Goal: Task Accomplishment & Management: Use online tool/utility

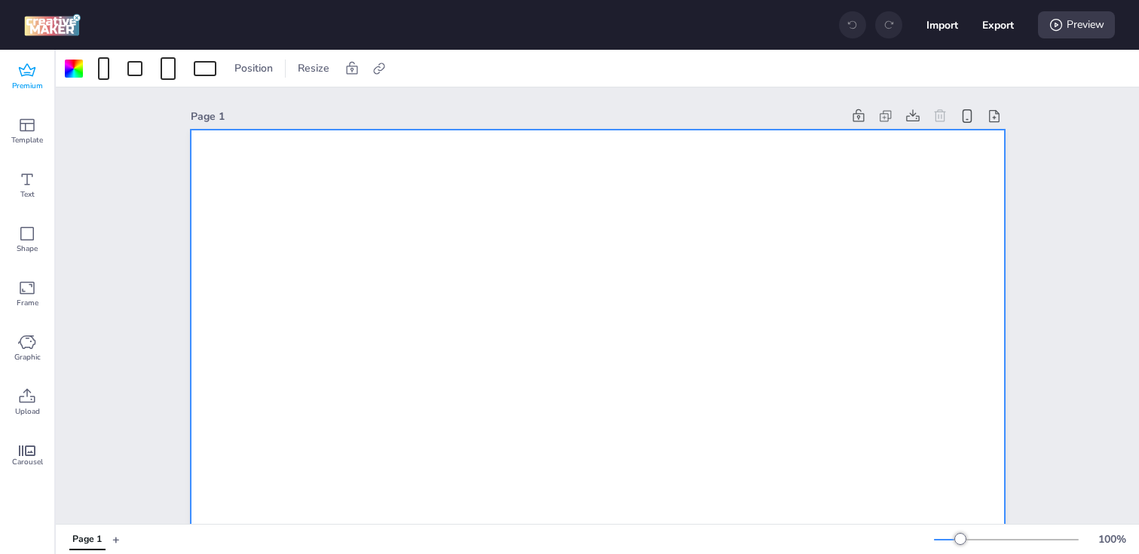
click at [28, 85] on span "Premium" at bounding box center [27, 86] width 31 height 12
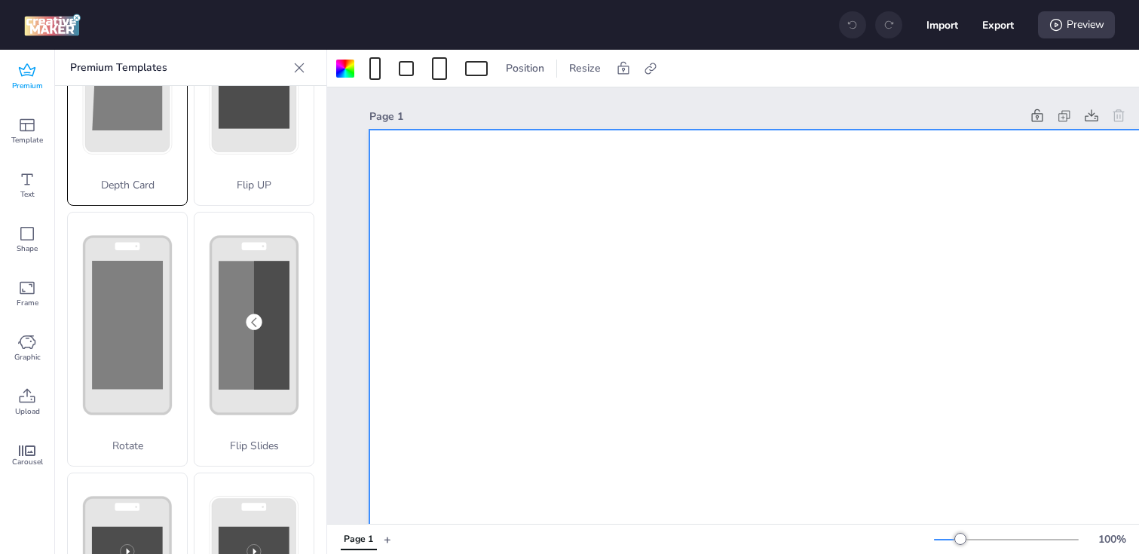
scroll to position [165, 0]
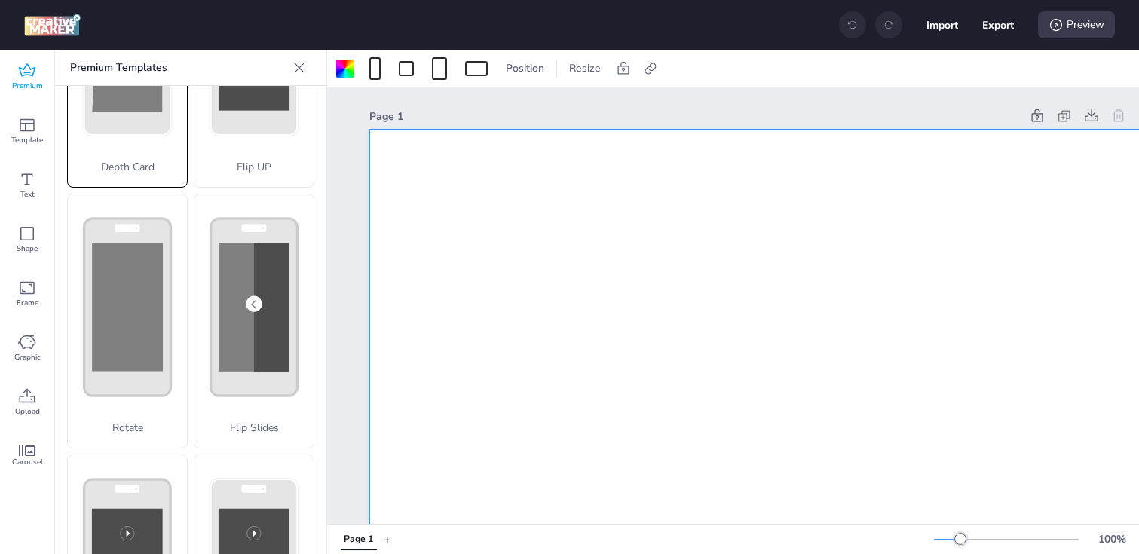
click at [137, 313] on rect at bounding box center [127, 307] width 71 height 128
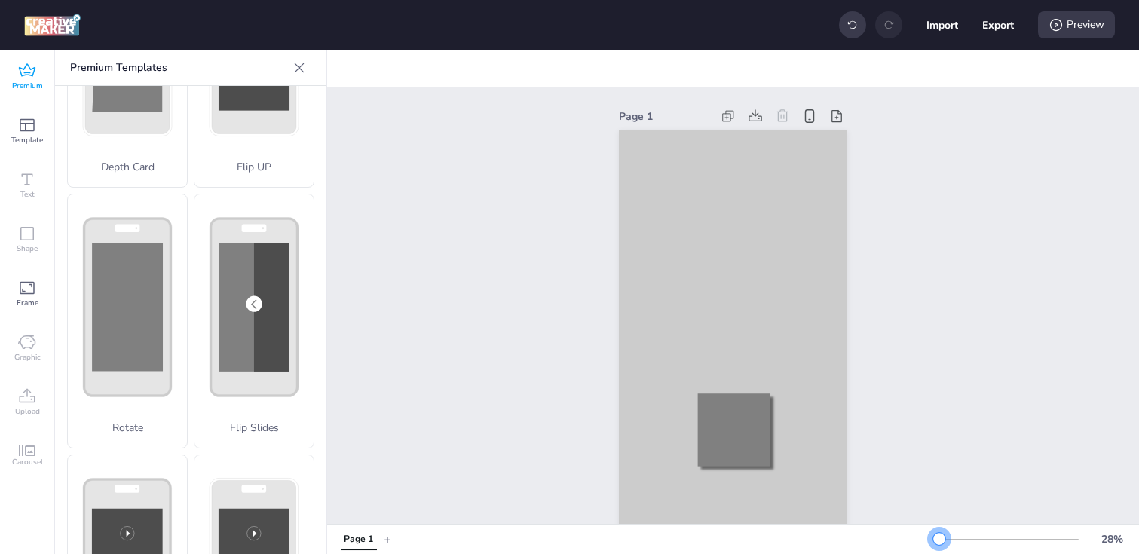
drag, startPoint x: 956, startPoint y: 537, endPoint x: 938, endPoint y: 536, distance: 18.9
click at [938, 536] on div at bounding box center [939, 539] width 12 height 12
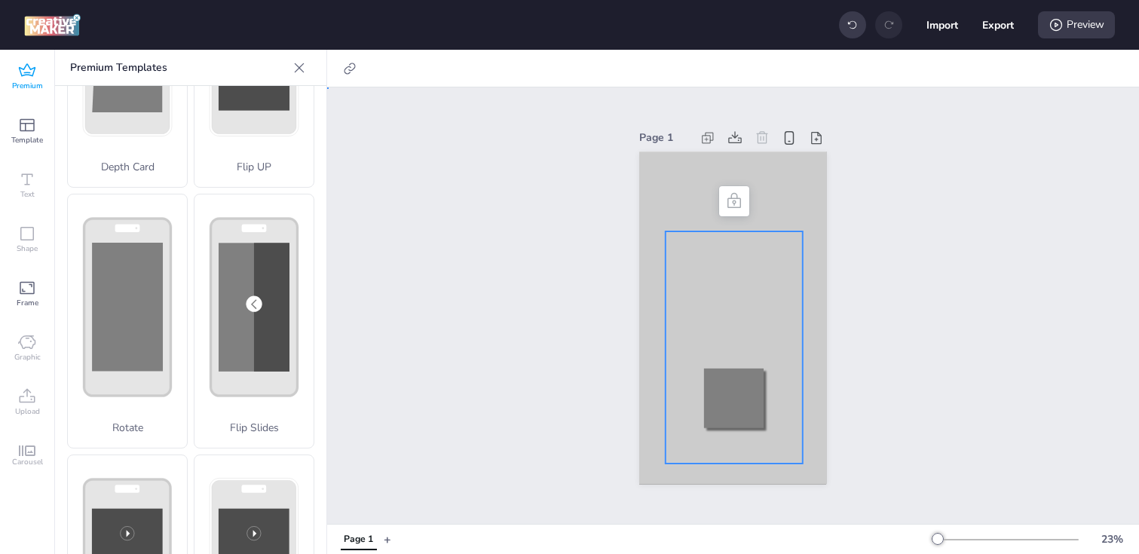
click at [683, 323] on div at bounding box center [733, 347] width 136 height 232
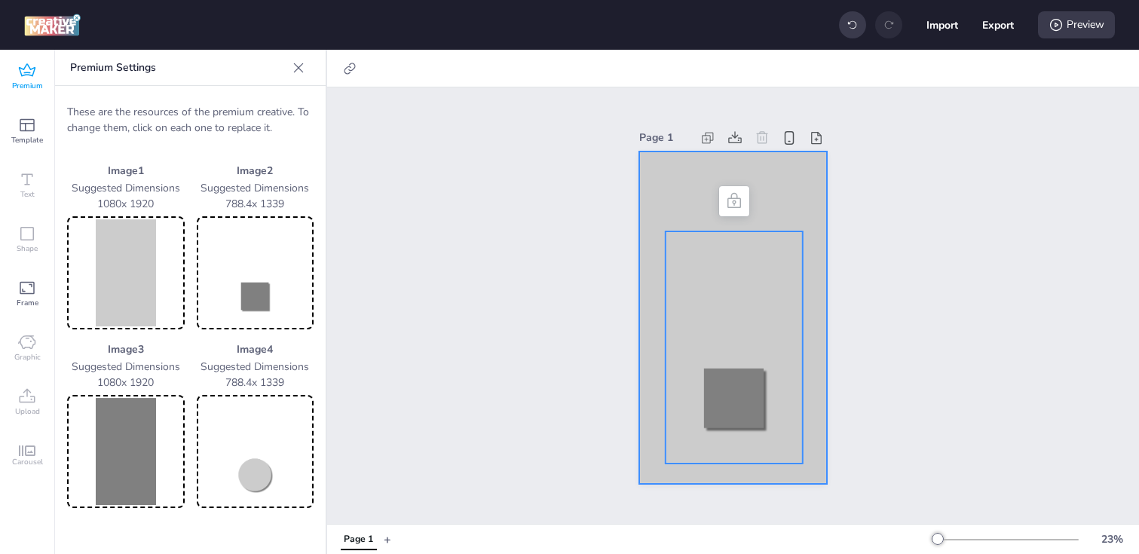
click at [659, 278] on div at bounding box center [732, 317] width 187 height 333
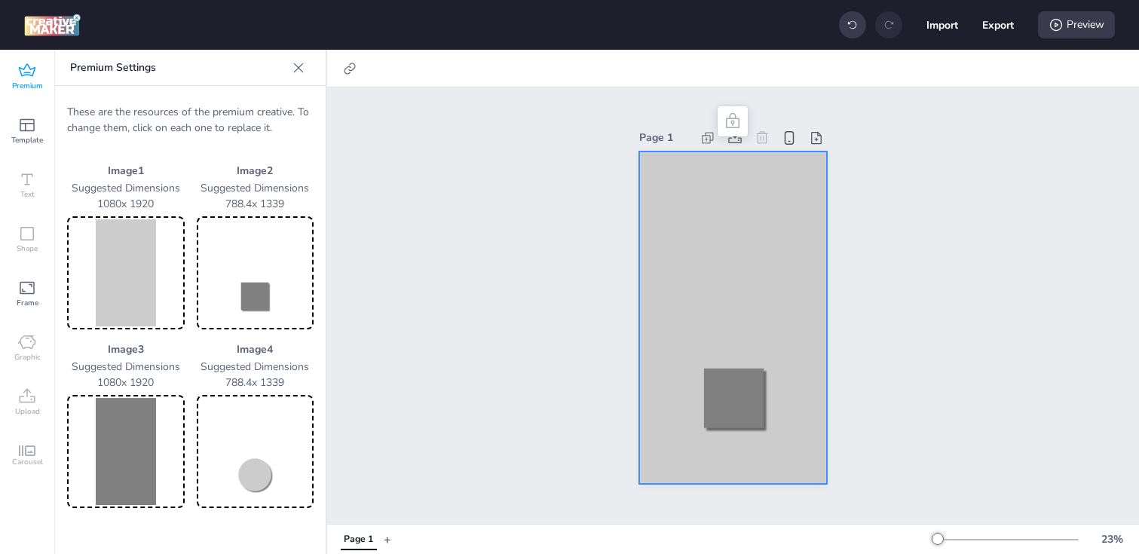
click at [175, 273] on img at bounding box center [126, 272] width 112 height 107
click at [106, 286] on img at bounding box center [126, 272] width 112 height 107
click at [139, 277] on img at bounding box center [126, 272] width 112 height 107
click at [105, 263] on img at bounding box center [126, 272] width 112 height 107
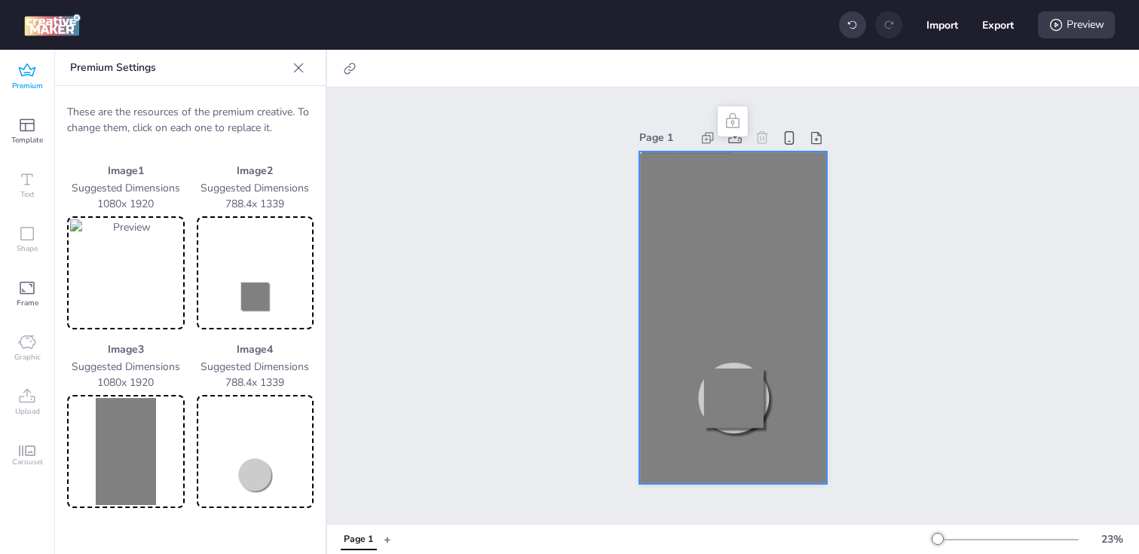
click at [102, 467] on img at bounding box center [126, 451] width 112 height 107
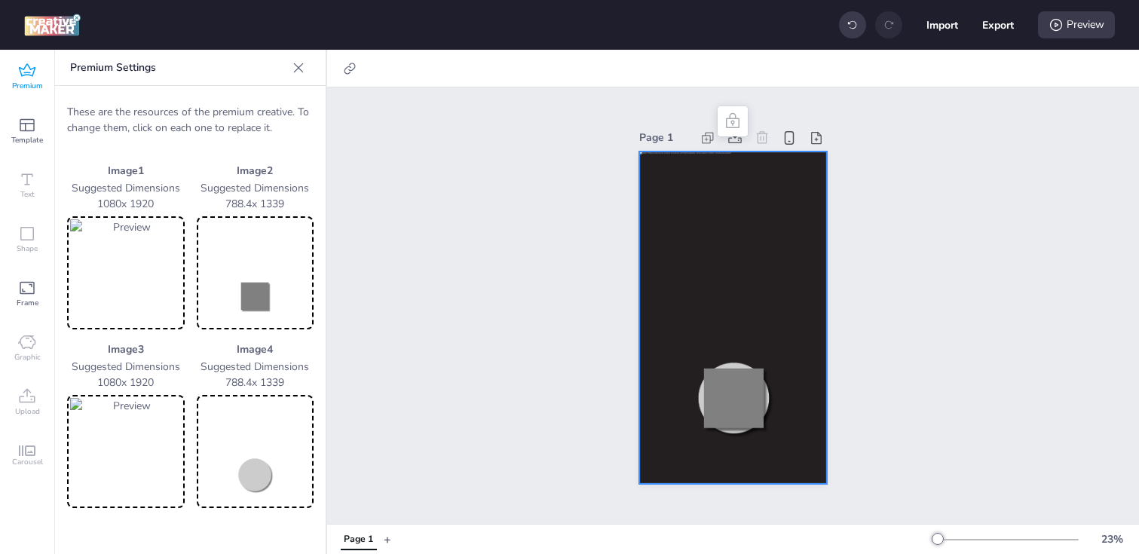
click at [261, 297] on img at bounding box center [256, 272] width 112 height 107
click at [292, 262] on img at bounding box center [256, 272] width 112 height 107
click at [254, 472] on img at bounding box center [256, 451] width 112 height 107
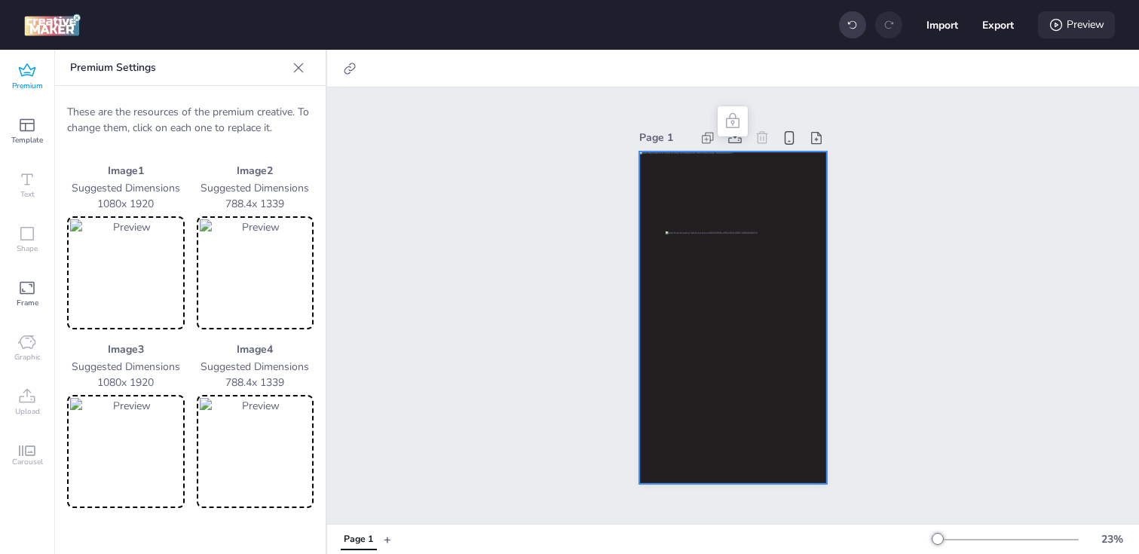
click at [1054, 29] on icon at bounding box center [1055, 24] width 15 height 15
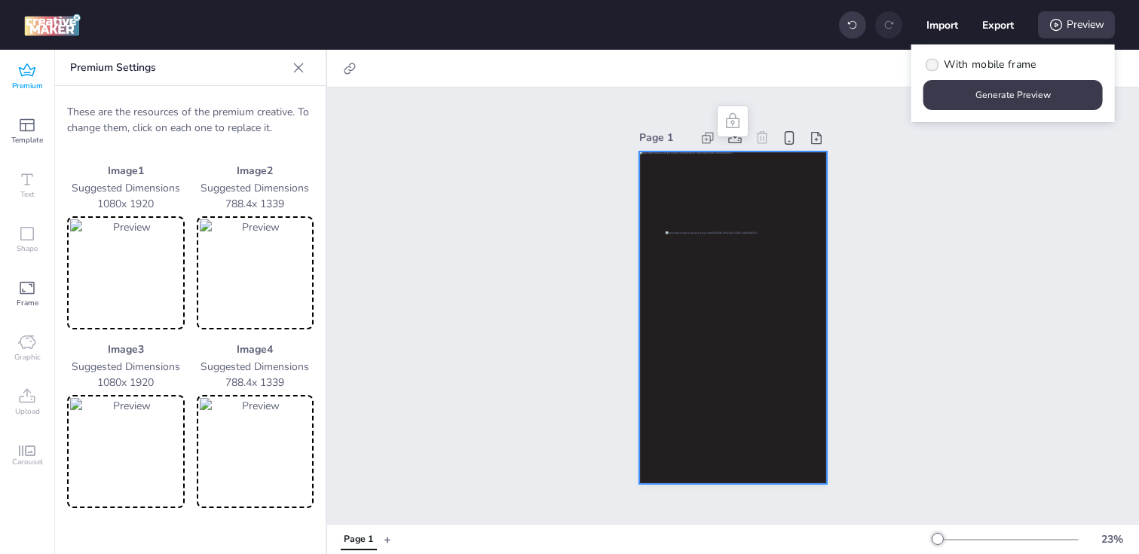
click at [938, 63] on label "With mobile frame" at bounding box center [980, 64] width 124 height 26
click at [935, 66] on input "With mobile frame" at bounding box center [930, 71] width 10 height 10
checkbox input "true"
click at [952, 98] on button "Generate Preview" at bounding box center [1013, 95] width 174 height 29
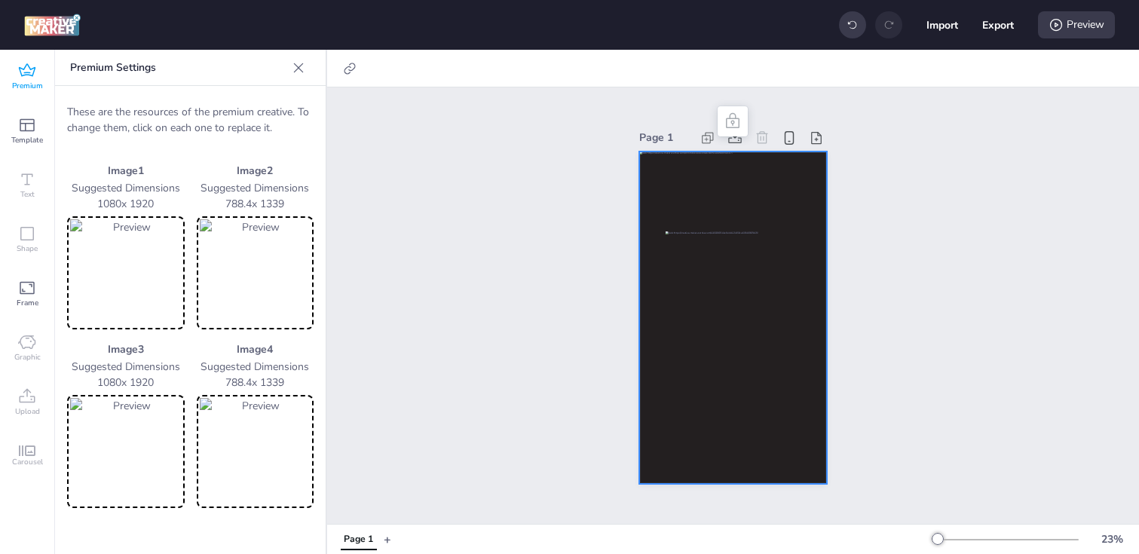
click at [133, 299] on img at bounding box center [126, 272] width 112 height 107
click at [361, 71] on div at bounding box center [354, 69] width 42 height 24
click at [342, 71] on icon at bounding box center [349, 68] width 15 height 15
click at [283, 105] on span "Activate hyperlink" at bounding box center [252, 107] width 84 height 16
click at [200, 108] on input "Activate hyperlink" at bounding box center [196, 113] width 10 height 10
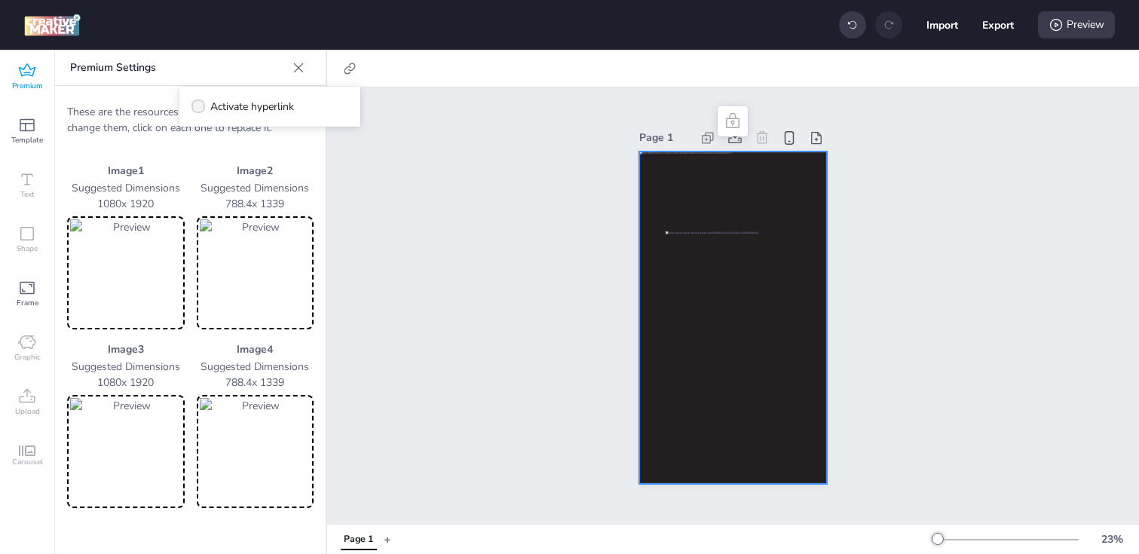
checkbox input "true"
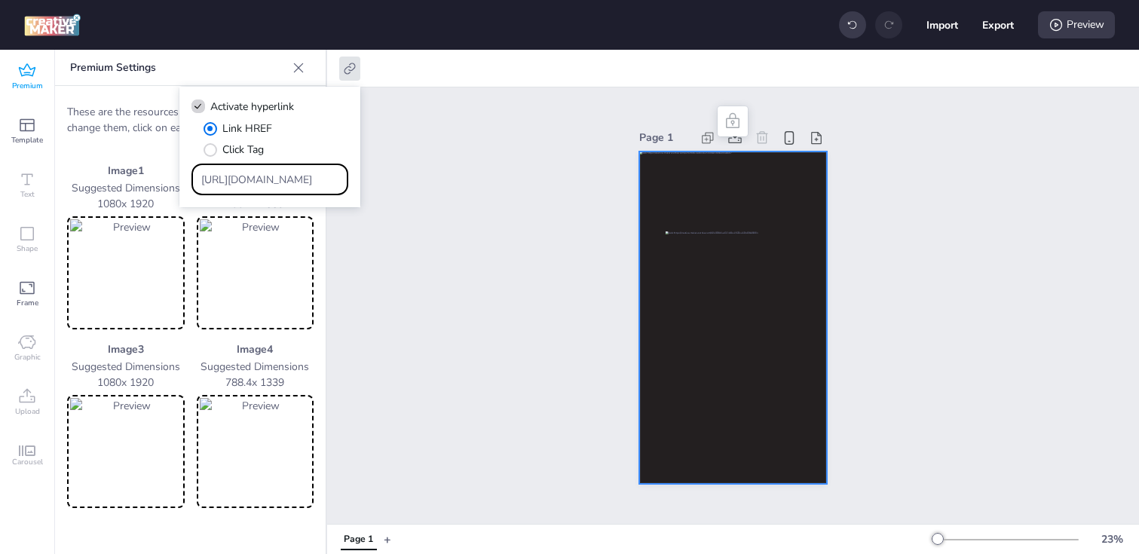
drag, startPoint x: 312, startPoint y: 177, endPoint x: 147, endPoint y: 171, distance: 165.2
click at [147, 171] on body "Import Export Preview Premium Template Text Shape Frame Graphic Upload Carousel…" at bounding box center [569, 277] width 1139 height 554
paste input "[DOMAIN_NAME]/ddm/trackclk/N1153284.3464950WORTISE/B33958715.428086713;dc_trk_a…"
type input "https://[DOMAIN_NAME]/ddm/trackclk/N1153284.3464950WORTISE/B33958715.428086713;…"
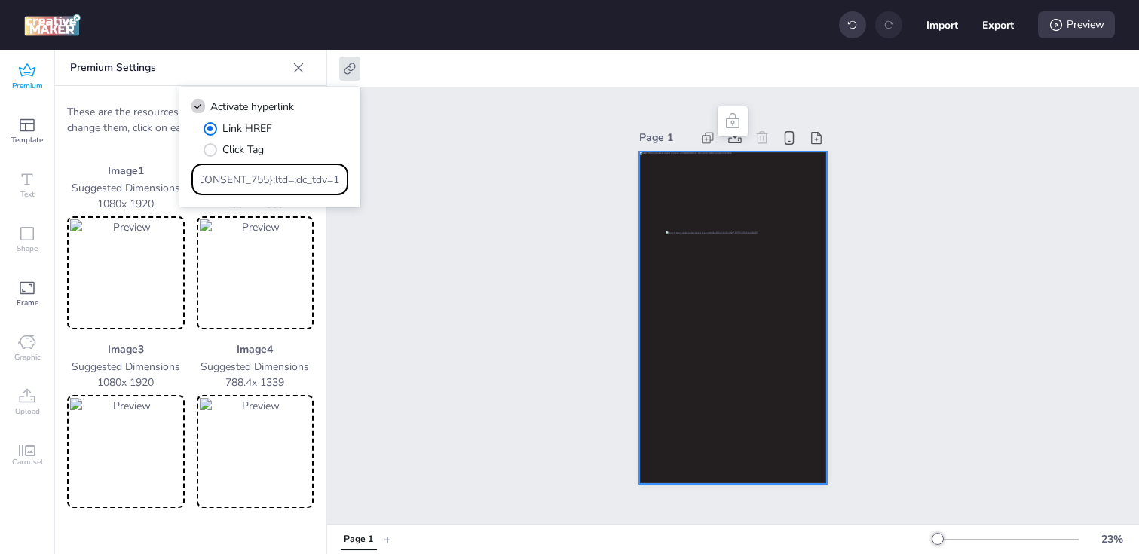
click at [524, 372] on div "Page 1" at bounding box center [733, 305] width 812 height 436
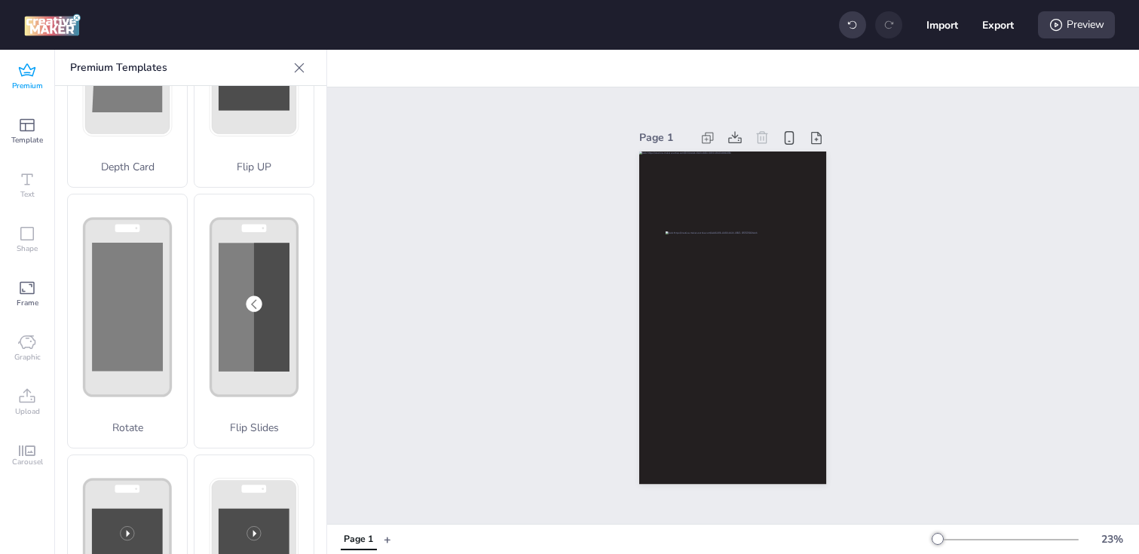
click at [975, 20] on div "Import Export Preview" at bounding box center [977, 25] width 276 height 32
click at [997, 24] on button "Export" at bounding box center [998, 25] width 32 height 32
select select "html"
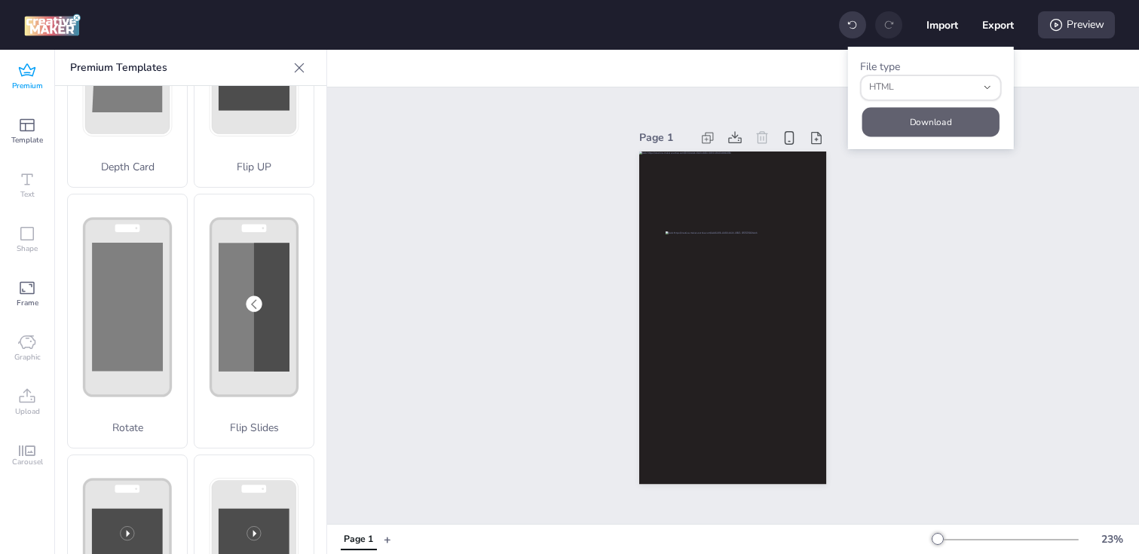
click at [915, 121] on button "Download" at bounding box center [930, 121] width 137 height 29
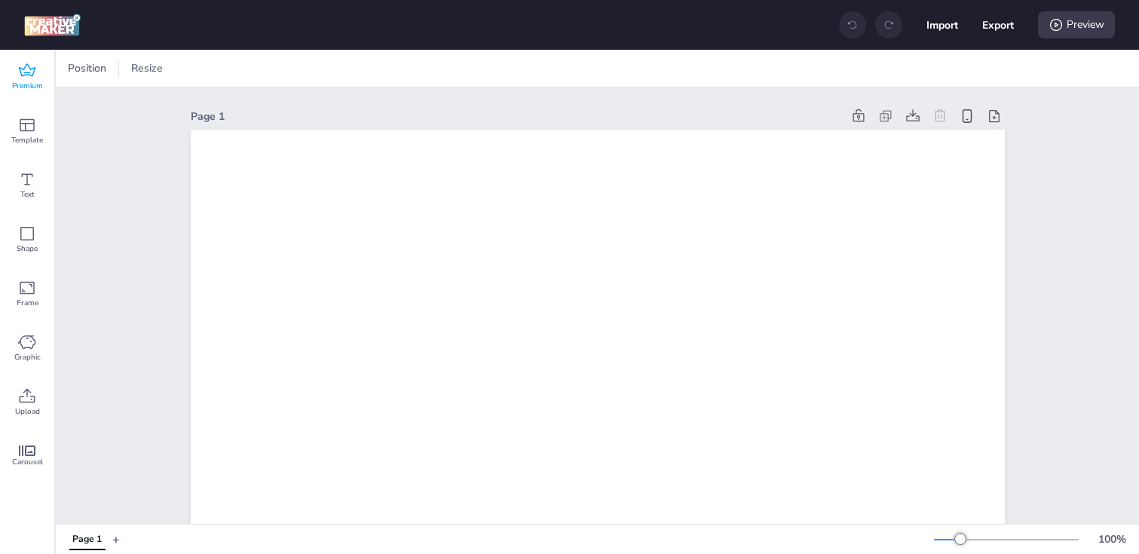
click at [31, 84] on span "Premium" at bounding box center [27, 86] width 31 height 12
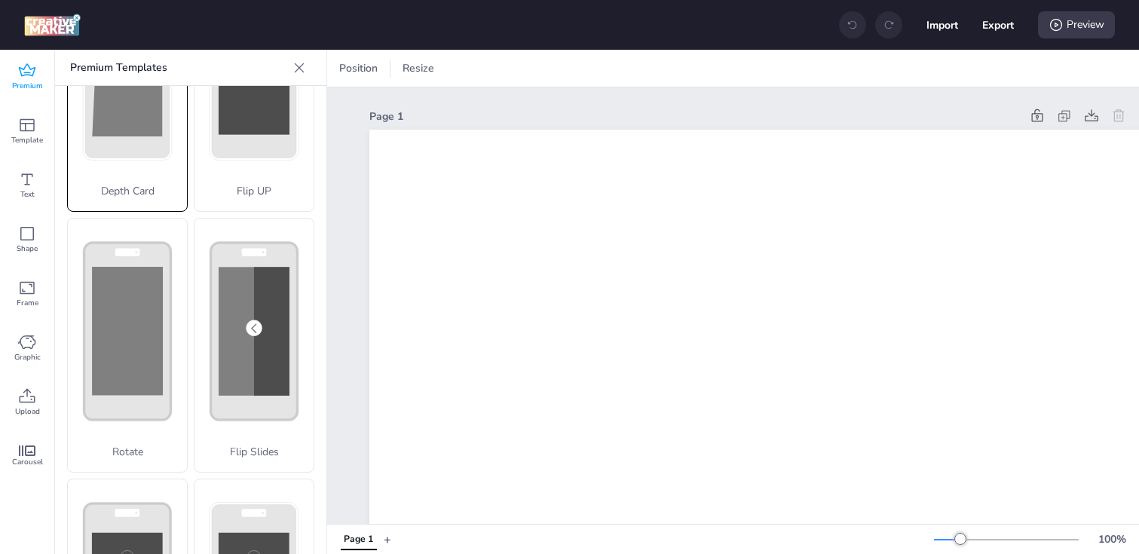
scroll to position [266, 0]
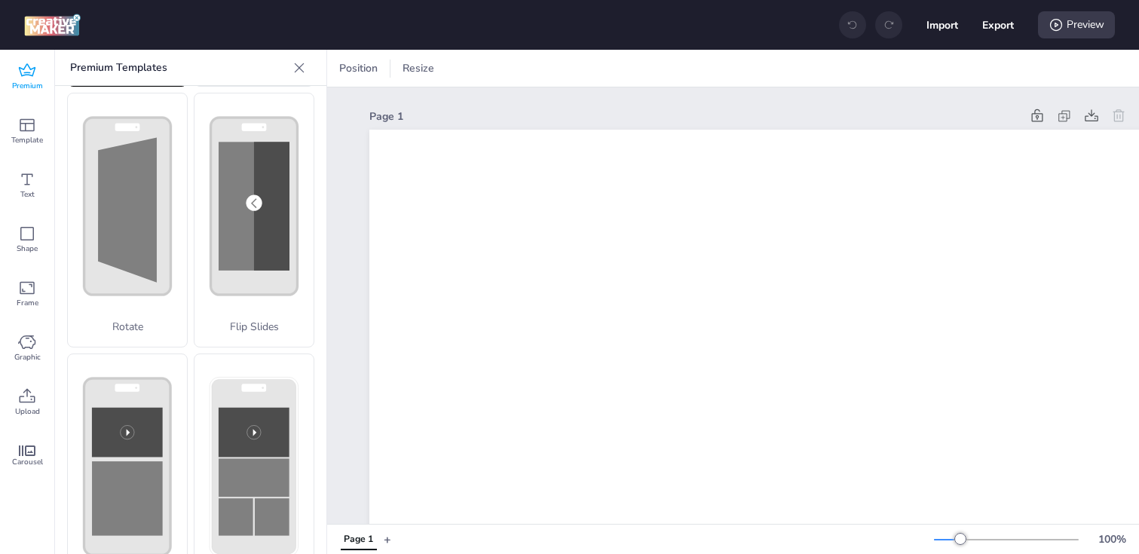
click at [118, 225] on div "Rotate" at bounding box center [127, 220] width 121 height 255
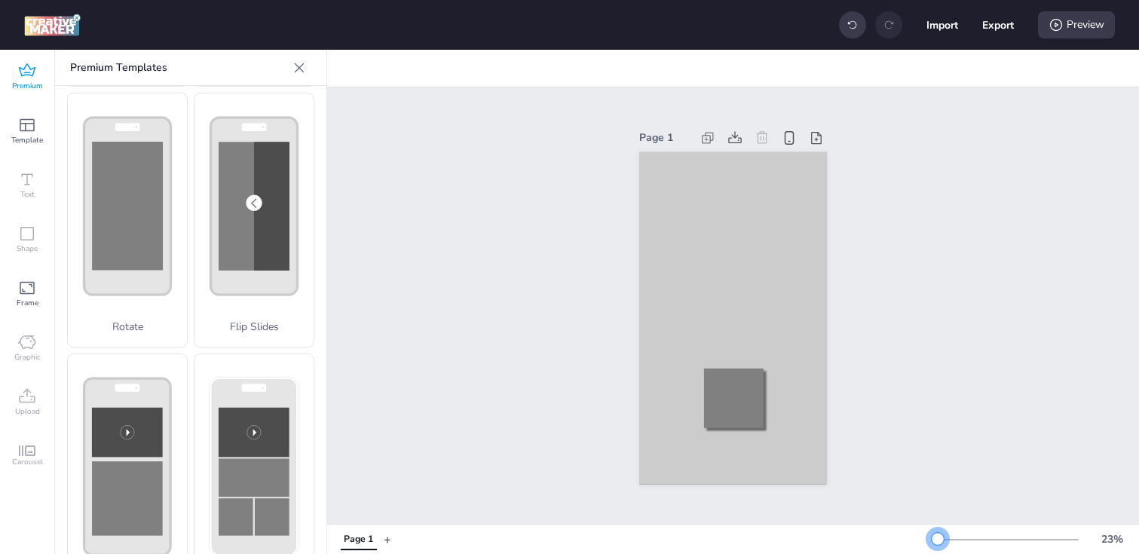
drag, startPoint x: 959, startPoint y: 540, endPoint x: 938, endPoint y: 540, distance: 21.9
click at [938, 540] on div at bounding box center [938, 539] width 12 height 12
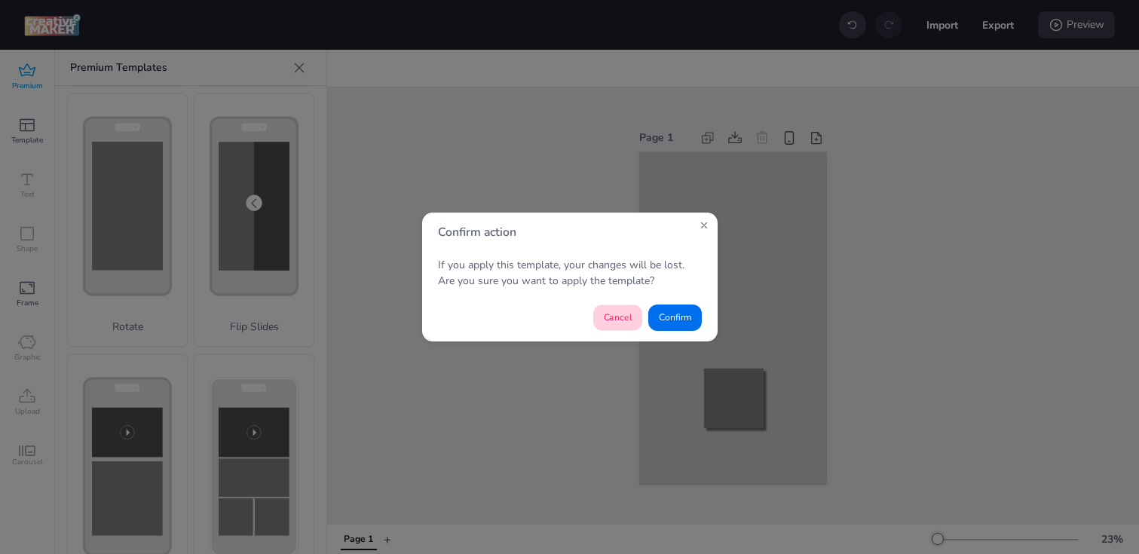
click at [614, 317] on button "Cancel" at bounding box center [617, 318] width 49 height 26
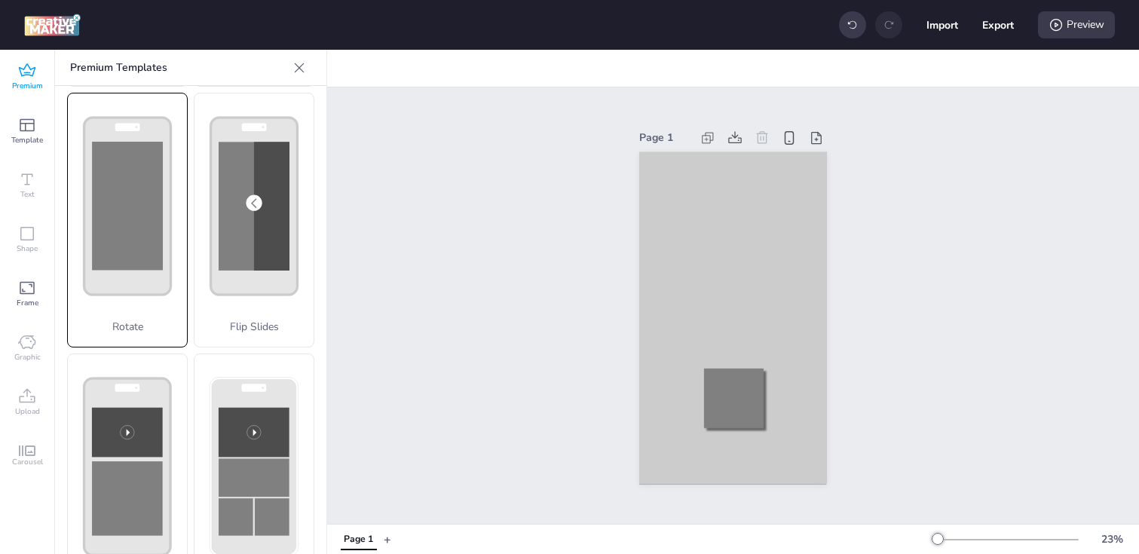
click at [143, 260] on rect at bounding box center [127, 206] width 71 height 128
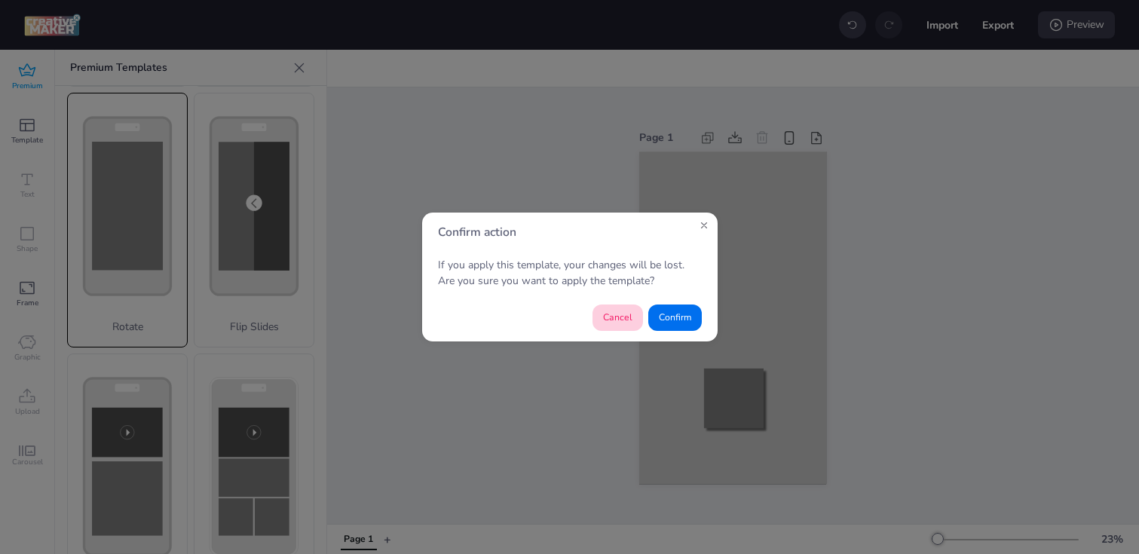
click at [613, 326] on button "Cancel" at bounding box center [617, 317] width 50 height 26
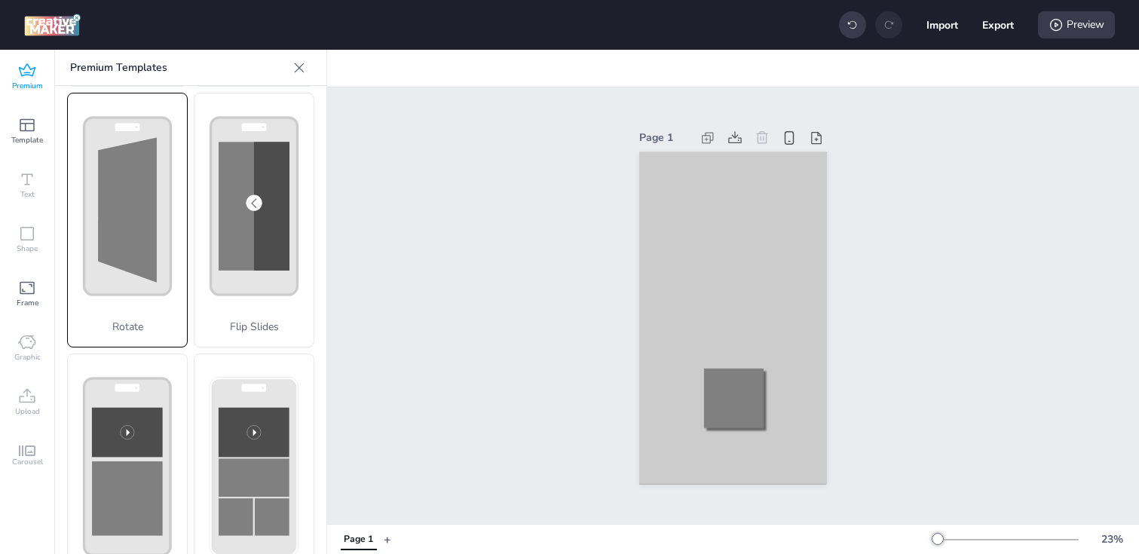
click at [165, 246] on rect at bounding box center [127, 206] width 87 height 177
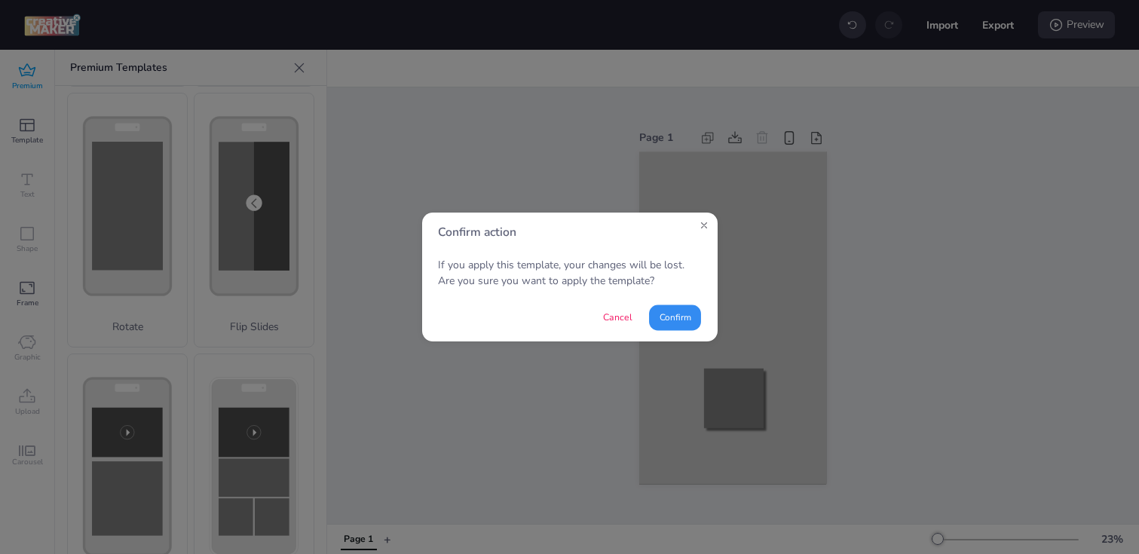
click at [666, 319] on button "Confirm" at bounding box center [675, 318] width 52 height 26
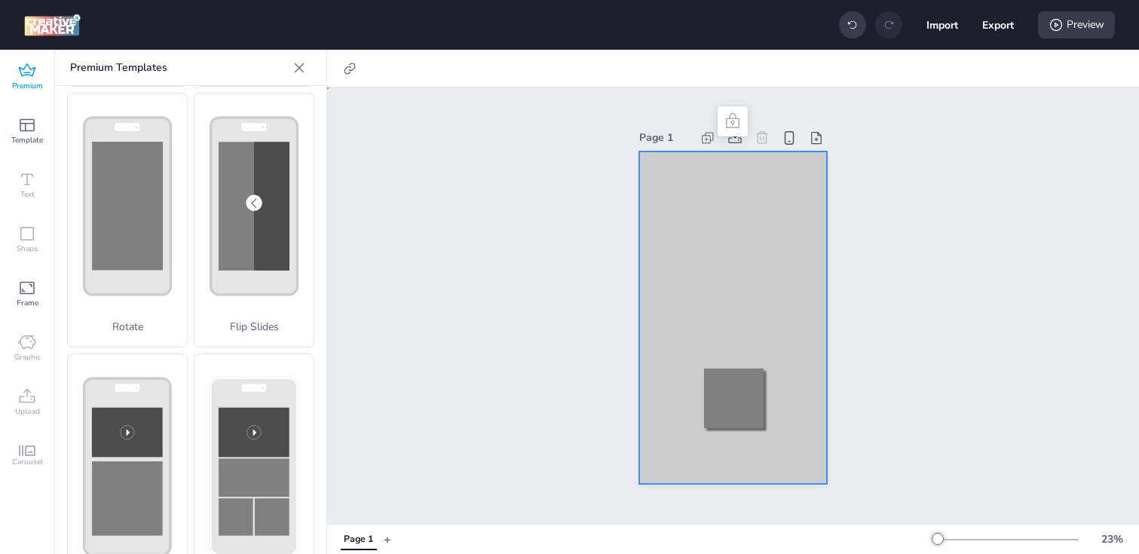
click at [659, 236] on div at bounding box center [732, 317] width 187 height 333
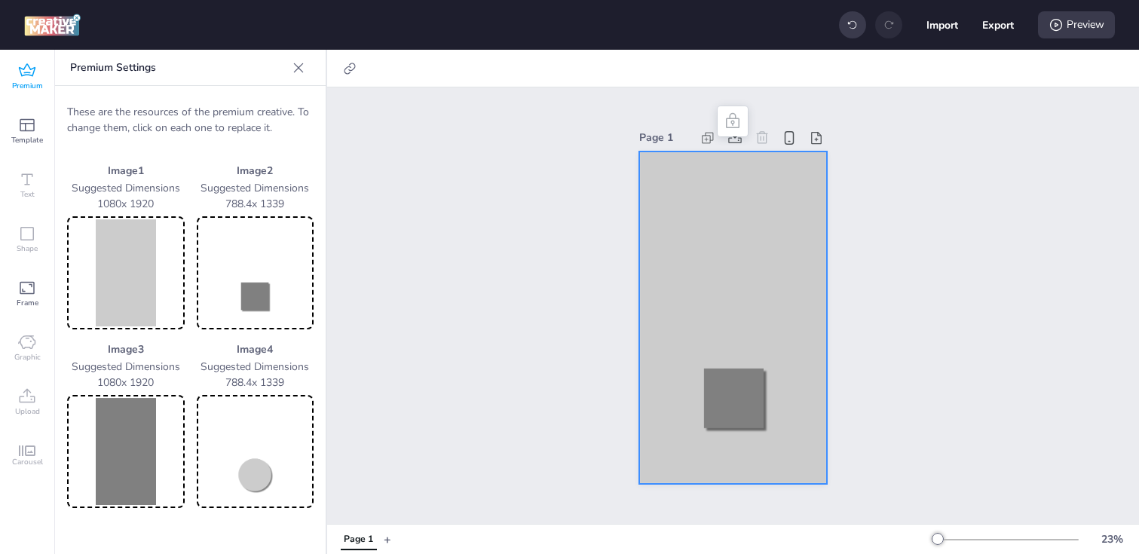
click at [118, 267] on img at bounding box center [126, 272] width 112 height 107
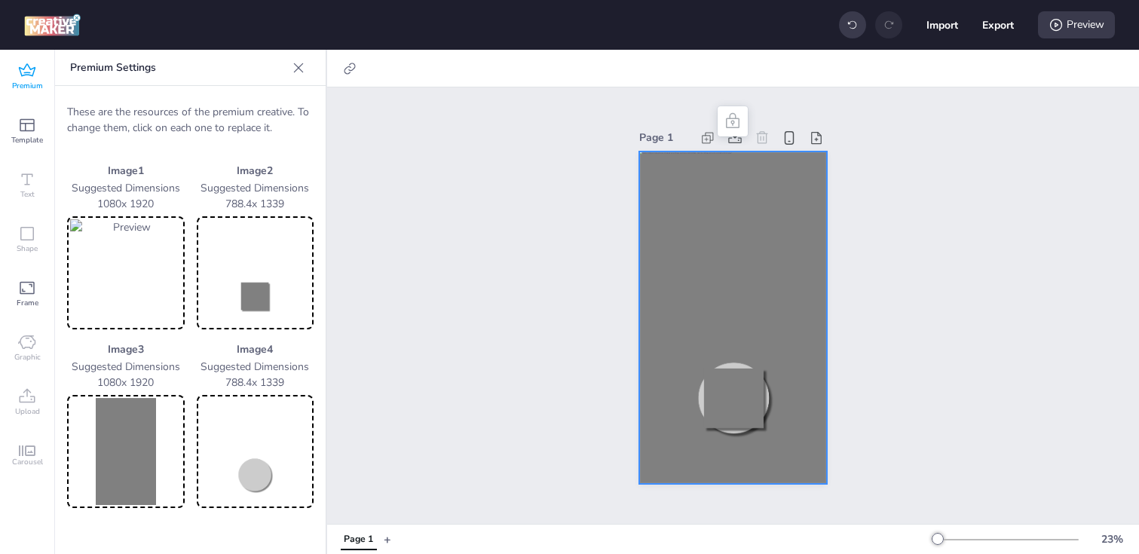
click at [131, 464] on img at bounding box center [126, 451] width 112 height 107
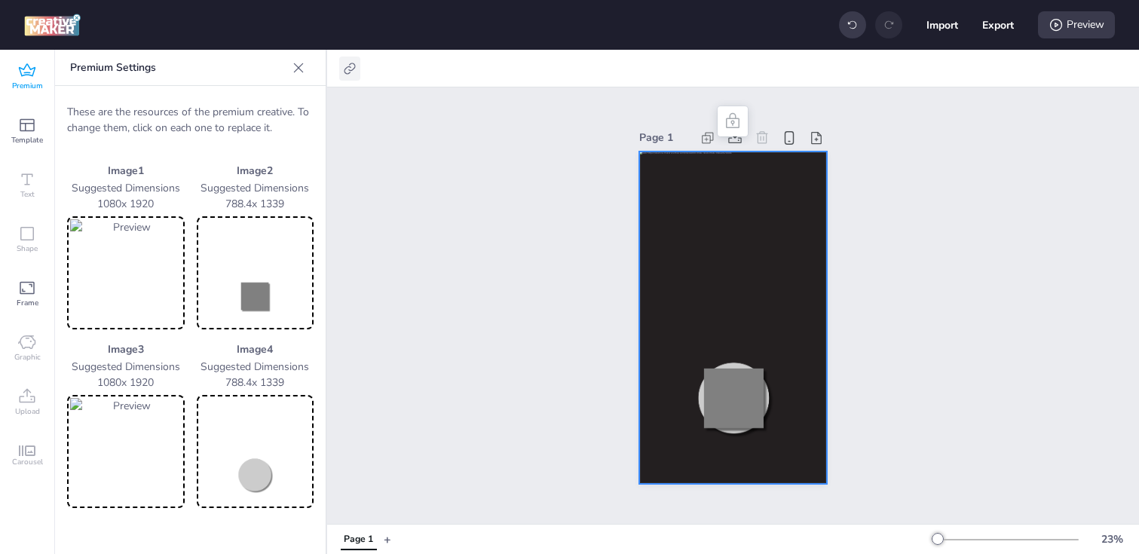
click at [344, 66] on icon at bounding box center [349, 68] width 15 height 15
click at [279, 107] on span "Activate hyperlink" at bounding box center [252, 107] width 84 height 16
click at [200, 108] on input "Activate hyperlink" at bounding box center [196, 113] width 10 height 10
checkbox input "true"
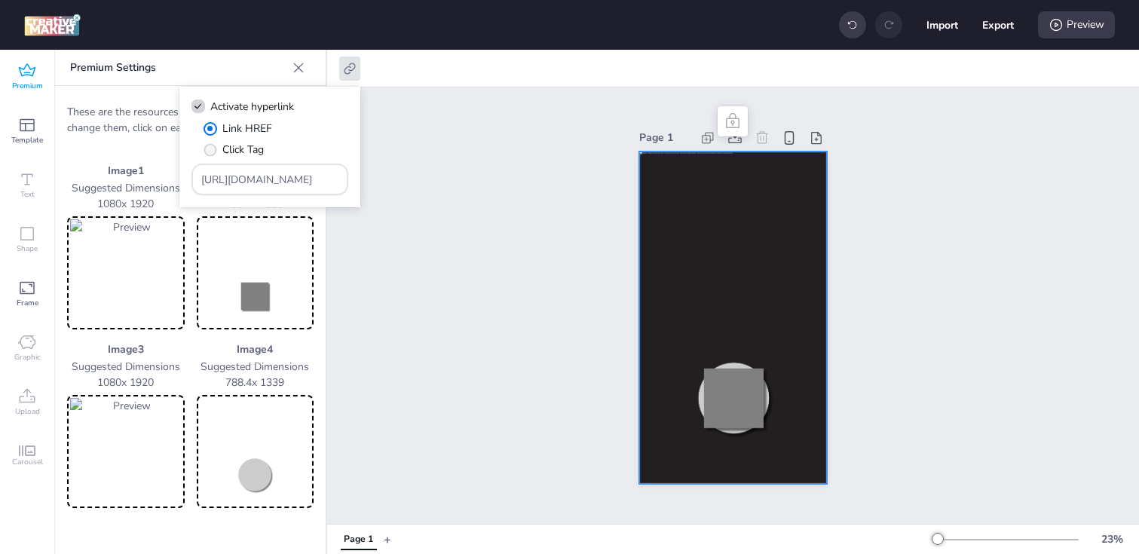
click at [231, 151] on span "Click Tag" at bounding box center [242, 150] width 41 height 16
click at [213, 151] on input "Click Tag" at bounding box center [208, 156] width 10 height 10
radio input "true"
drag, startPoint x: 304, startPoint y: 180, endPoint x: 167, endPoint y: 172, distance: 137.4
click at [167, 172] on body "Import Export Preview Premium Template Text Shape Frame Graphic Upload Carousel…" at bounding box center [569, 277] width 1139 height 554
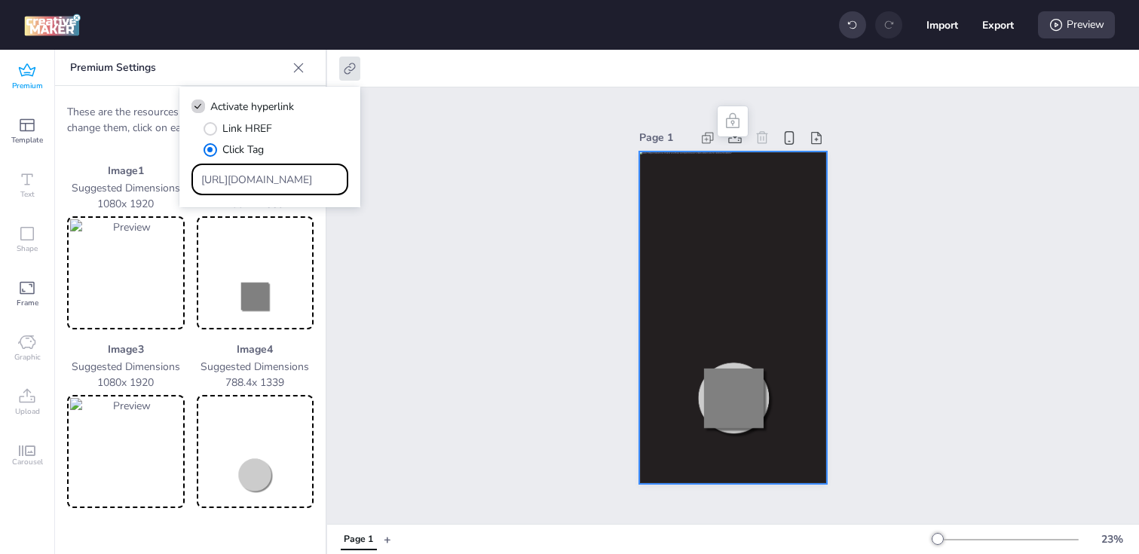
paste input "ad.doubleclick.net/ddm/trackclk/N1153284.3464950WORTISE/B33958715.427517413;dc_…"
type input "https://ad.doubleclick.net/ddm/trackclk/N1153284.3464950WORTISE/B33958715.42751…"
click at [405, 308] on div "Page 1" at bounding box center [733, 305] width 812 height 436
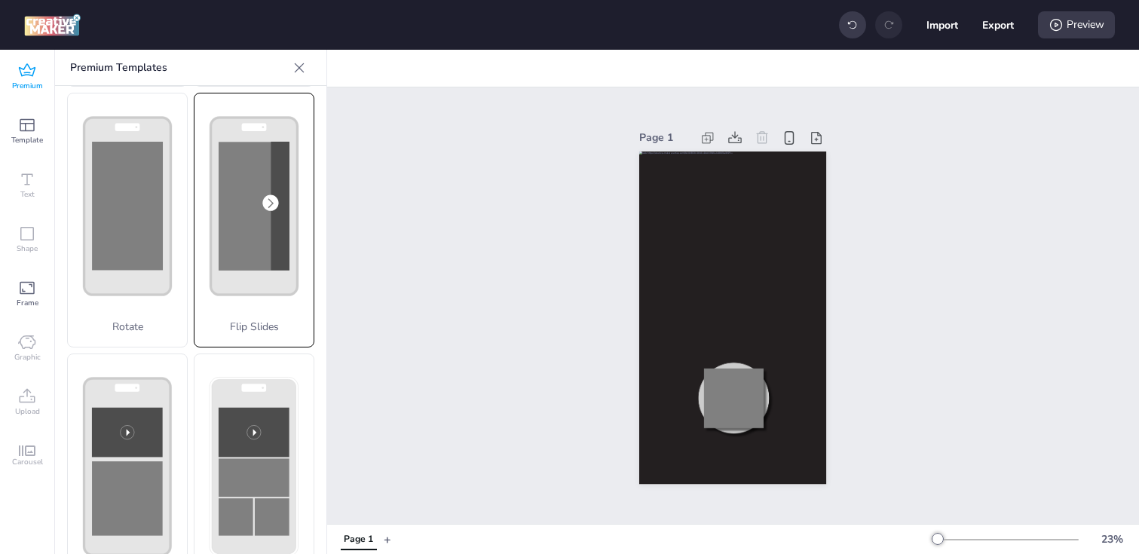
scroll to position [0, 0]
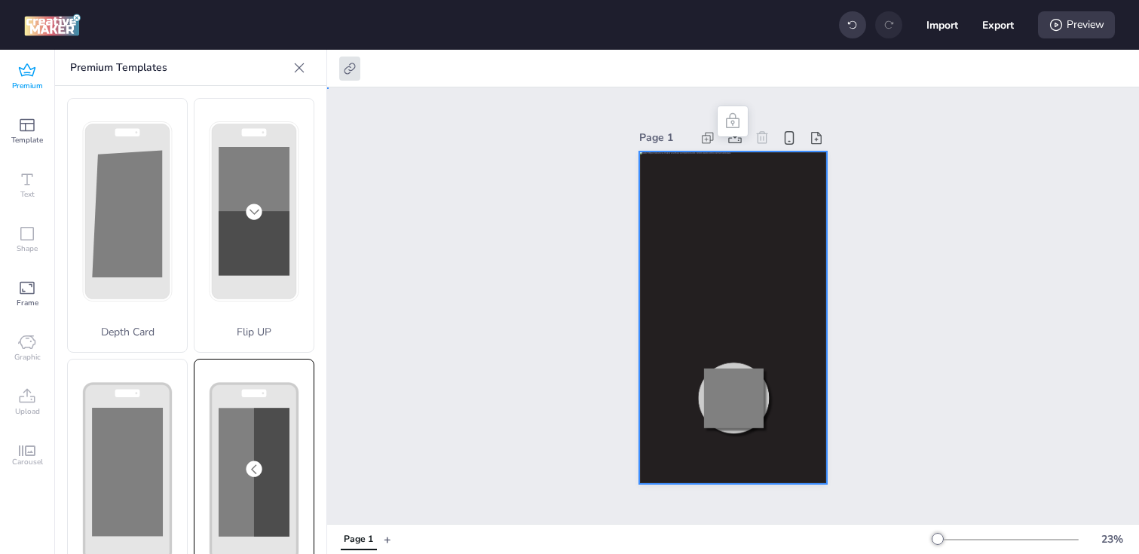
click at [647, 261] on div at bounding box center [732, 317] width 187 height 333
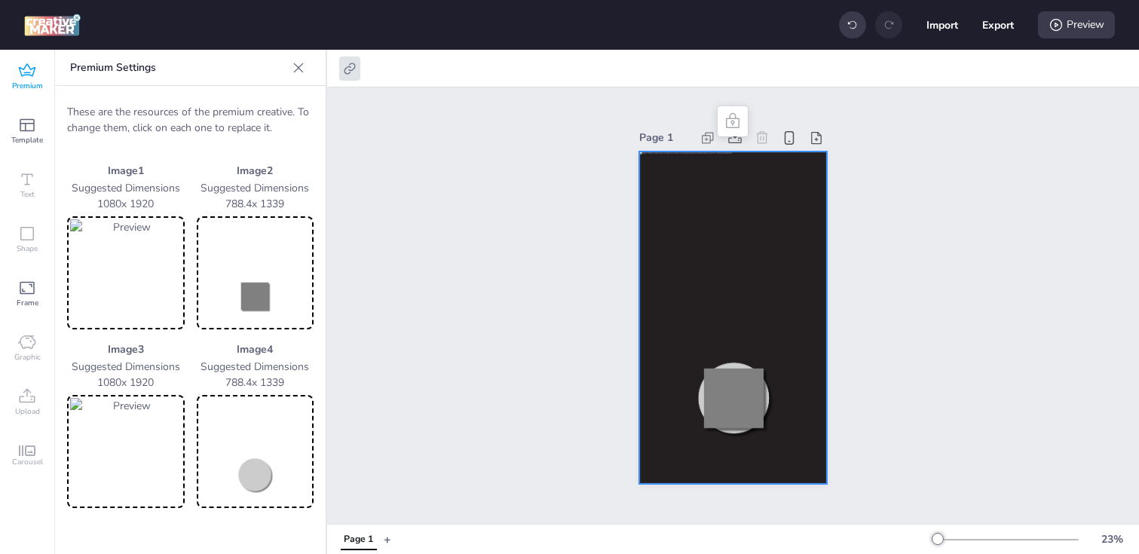
click at [245, 265] on img at bounding box center [256, 272] width 112 height 107
click at [249, 432] on img at bounding box center [256, 451] width 112 height 107
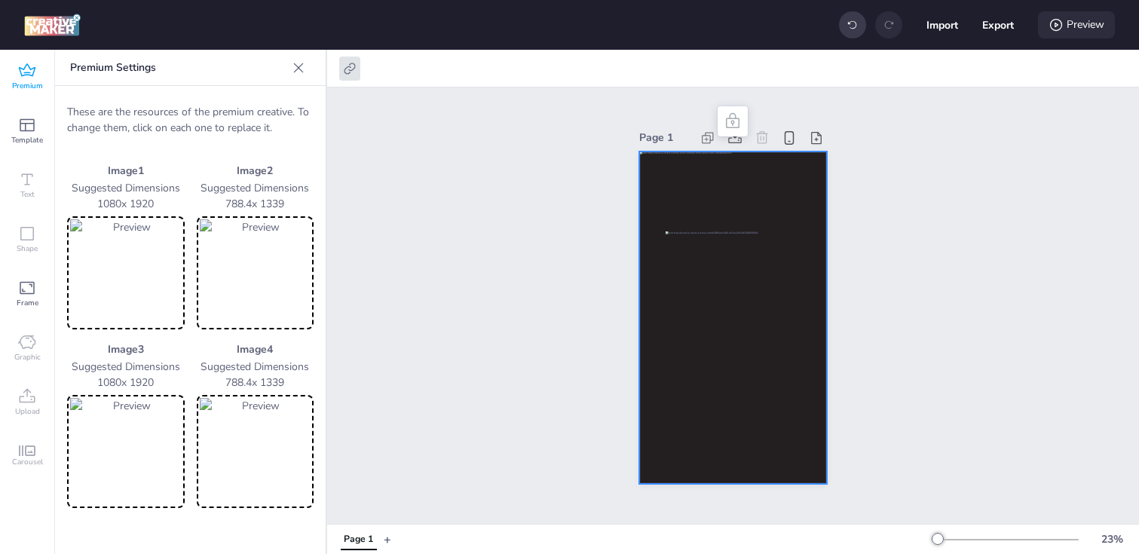
click at [1092, 27] on div "Preview" at bounding box center [1076, 24] width 77 height 27
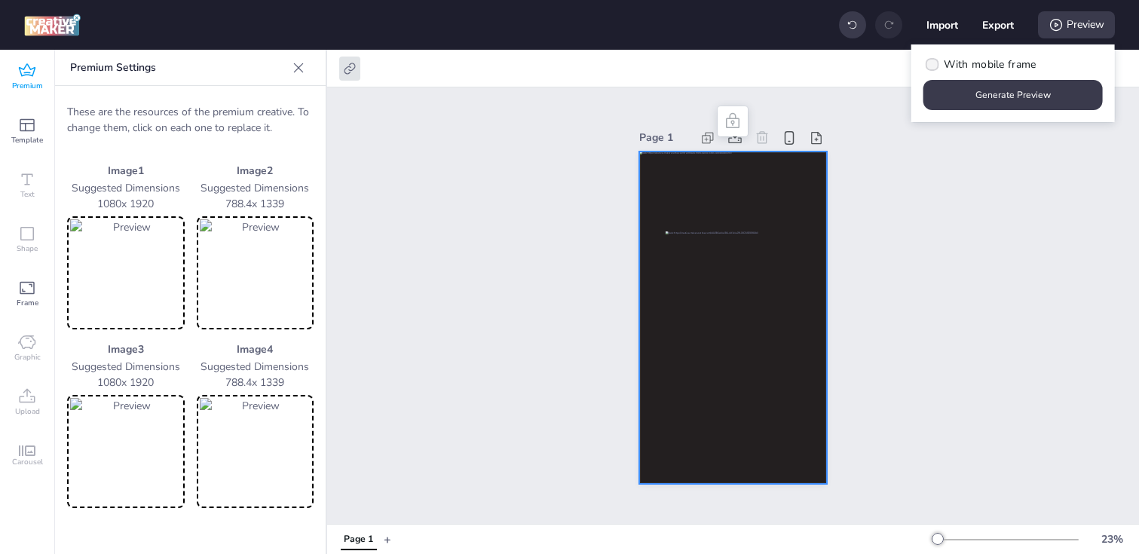
click at [993, 66] on span "With mobile frame" at bounding box center [990, 65] width 92 height 16
click at [935, 66] on input "With mobile frame" at bounding box center [930, 71] width 10 height 10
checkbox input "true"
click at [993, 96] on button "Generate Preview" at bounding box center [1013, 95] width 174 height 29
click at [1001, 29] on button "Export" at bounding box center [998, 25] width 32 height 32
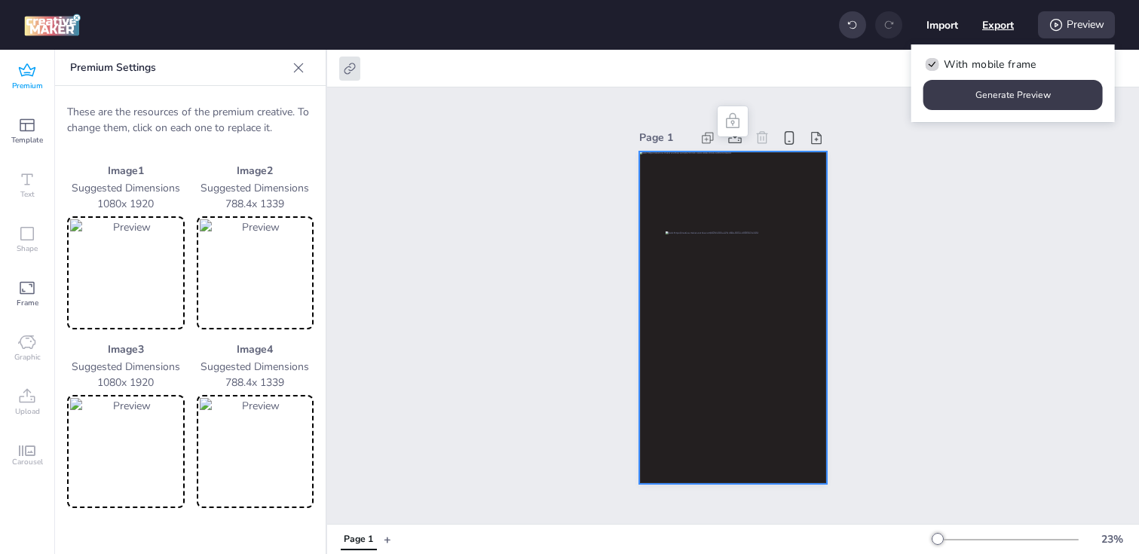
select select "html"
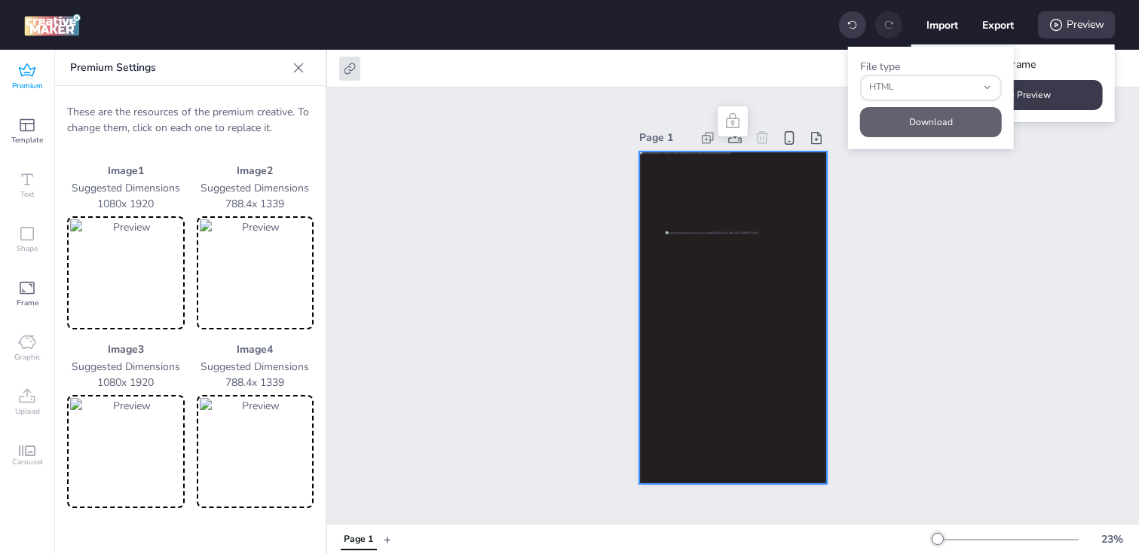
click at [924, 118] on button "Download" at bounding box center [931, 122] width 142 height 30
